Goal: Navigation & Orientation: Find specific page/section

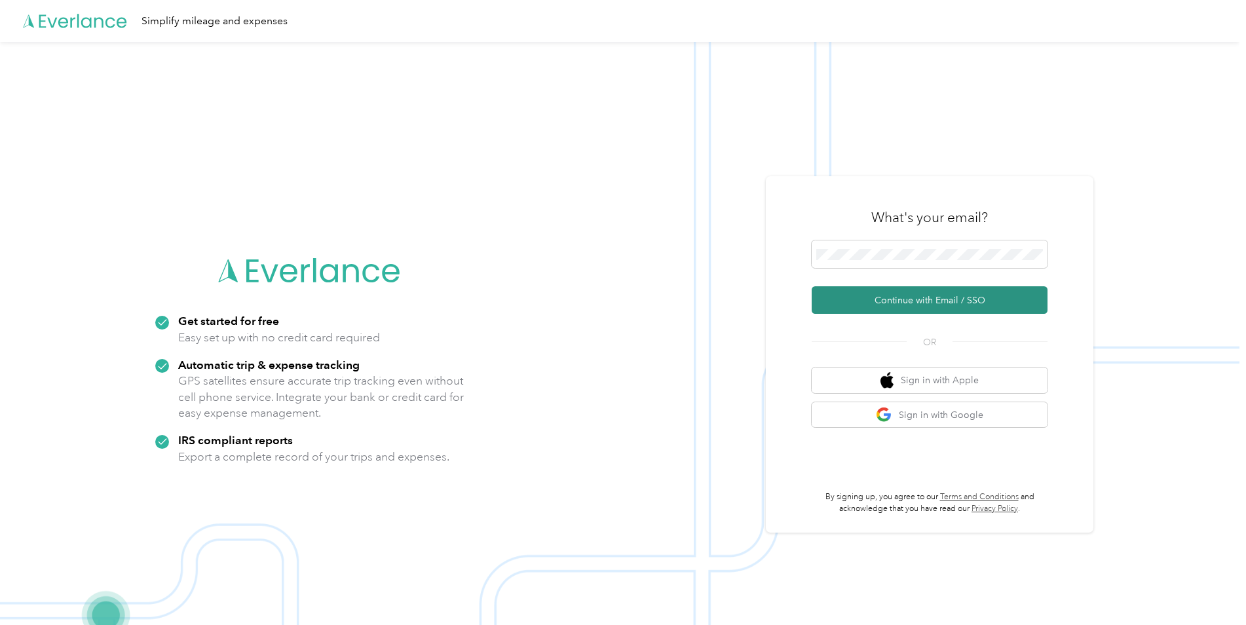
click at [862, 303] on button "Continue with Email / SSO" at bounding box center [930, 300] width 236 height 28
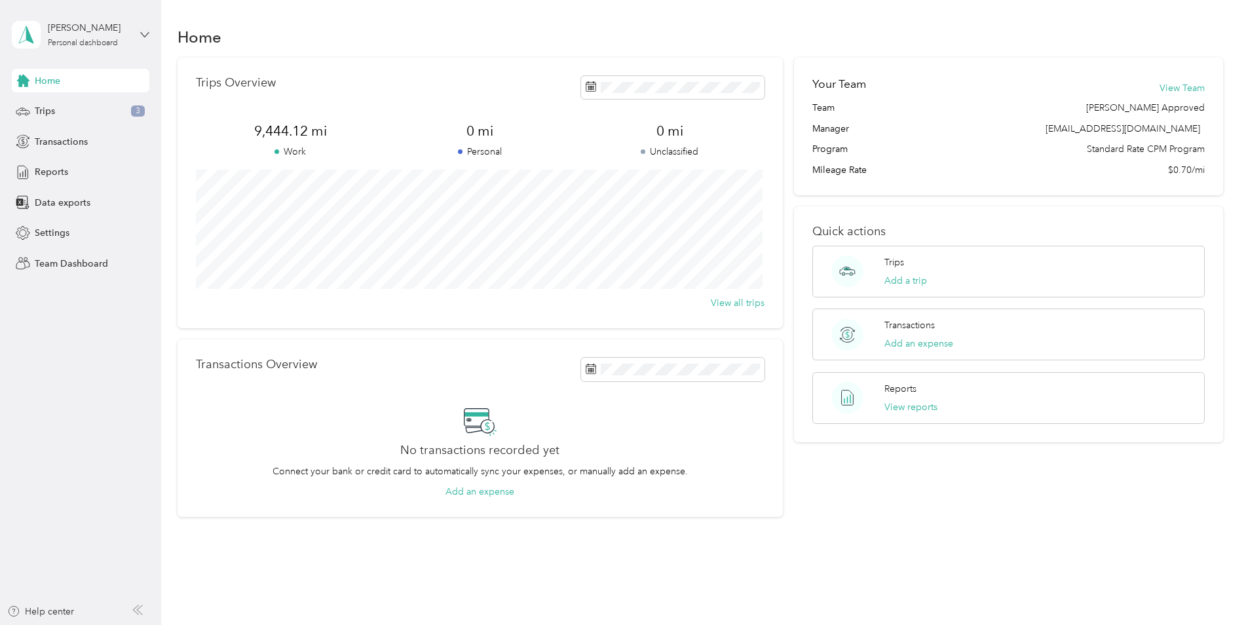
click at [145, 36] on icon at bounding box center [145, 34] width 8 height 5
click at [67, 111] on div "Team dashboard" at bounding box center [149, 105] width 257 height 23
